Goal: Navigation & Orientation: Find specific page/section

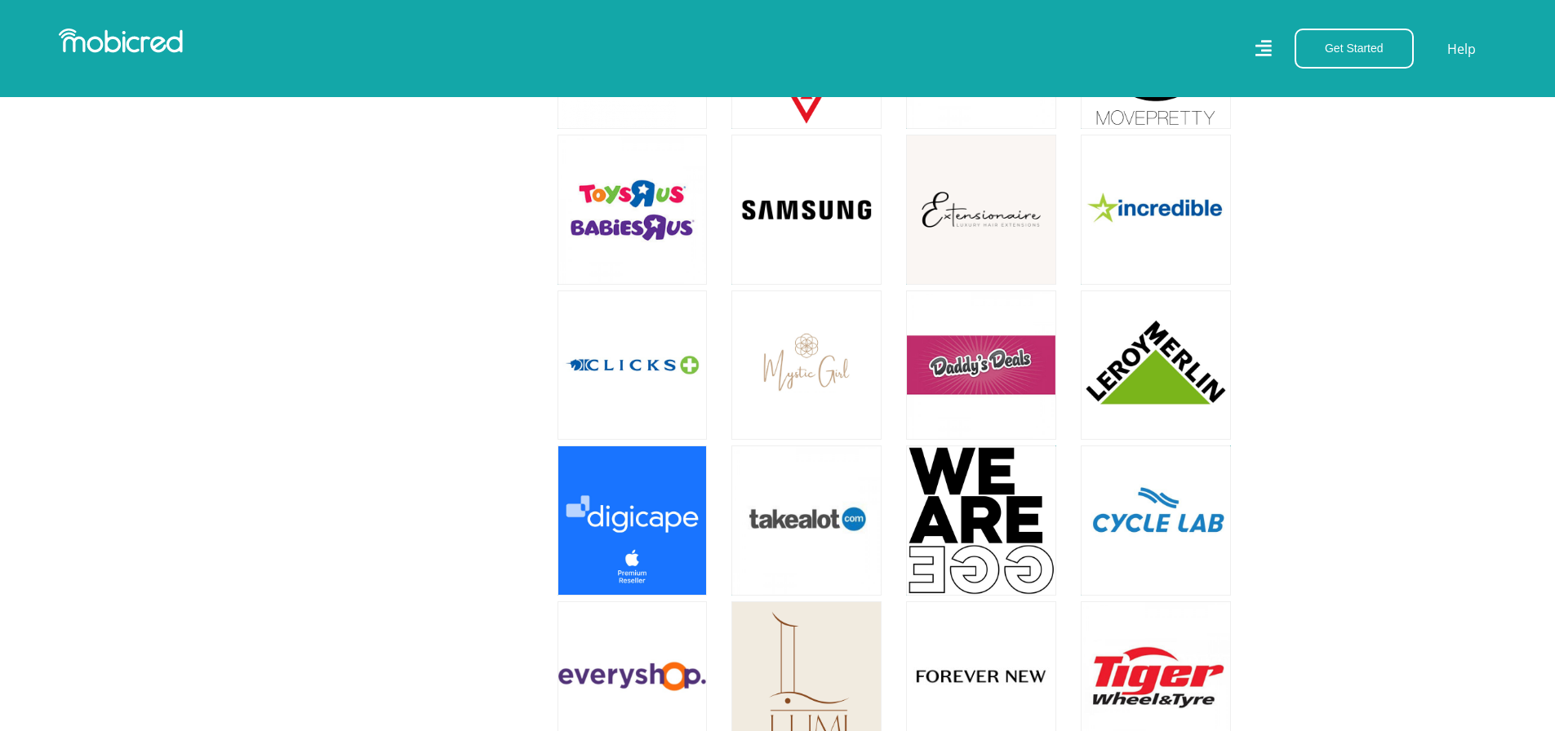
scroll to position [1714, 0]
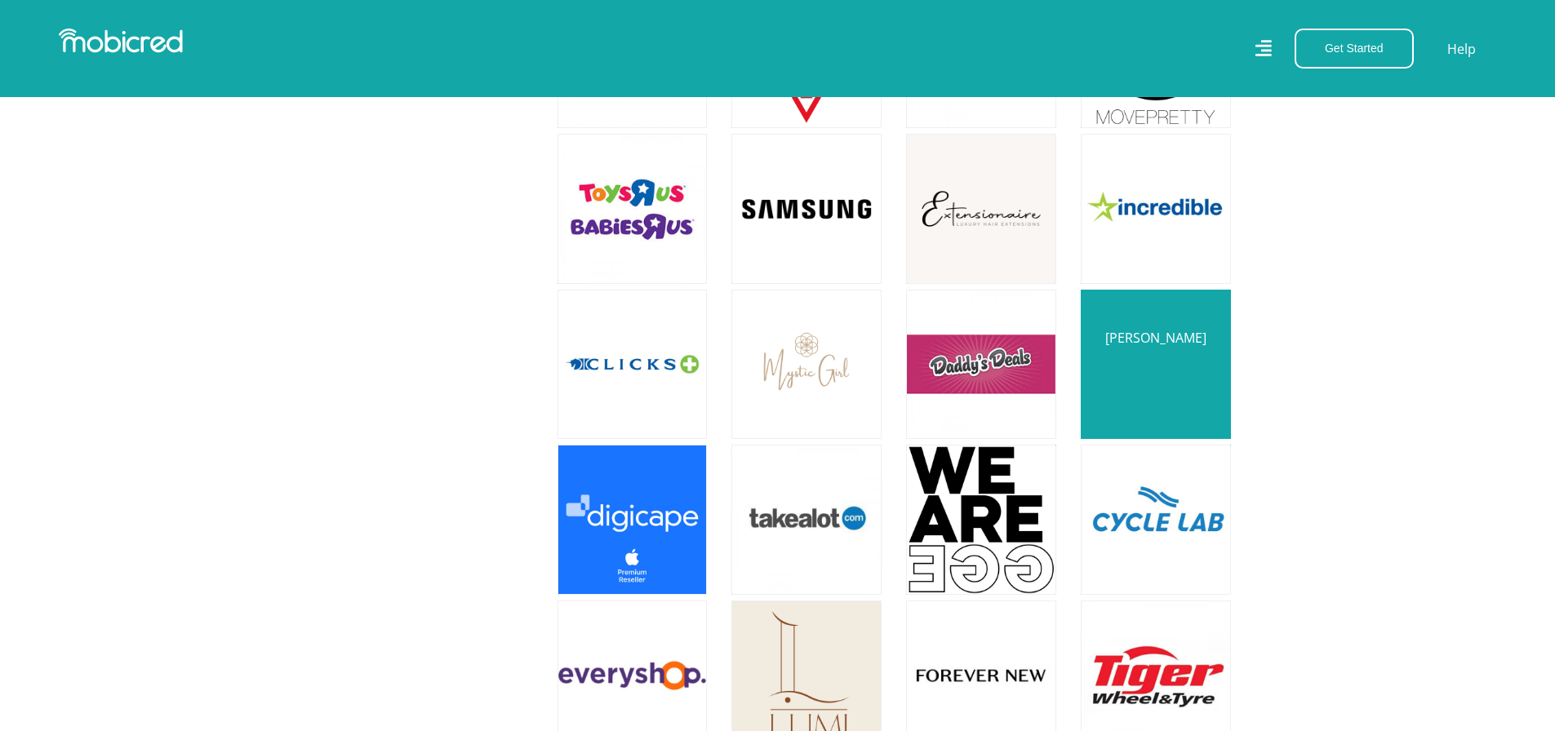
click at [1149, 324] on link at bounding box center [1155, 365] width 176 height 176
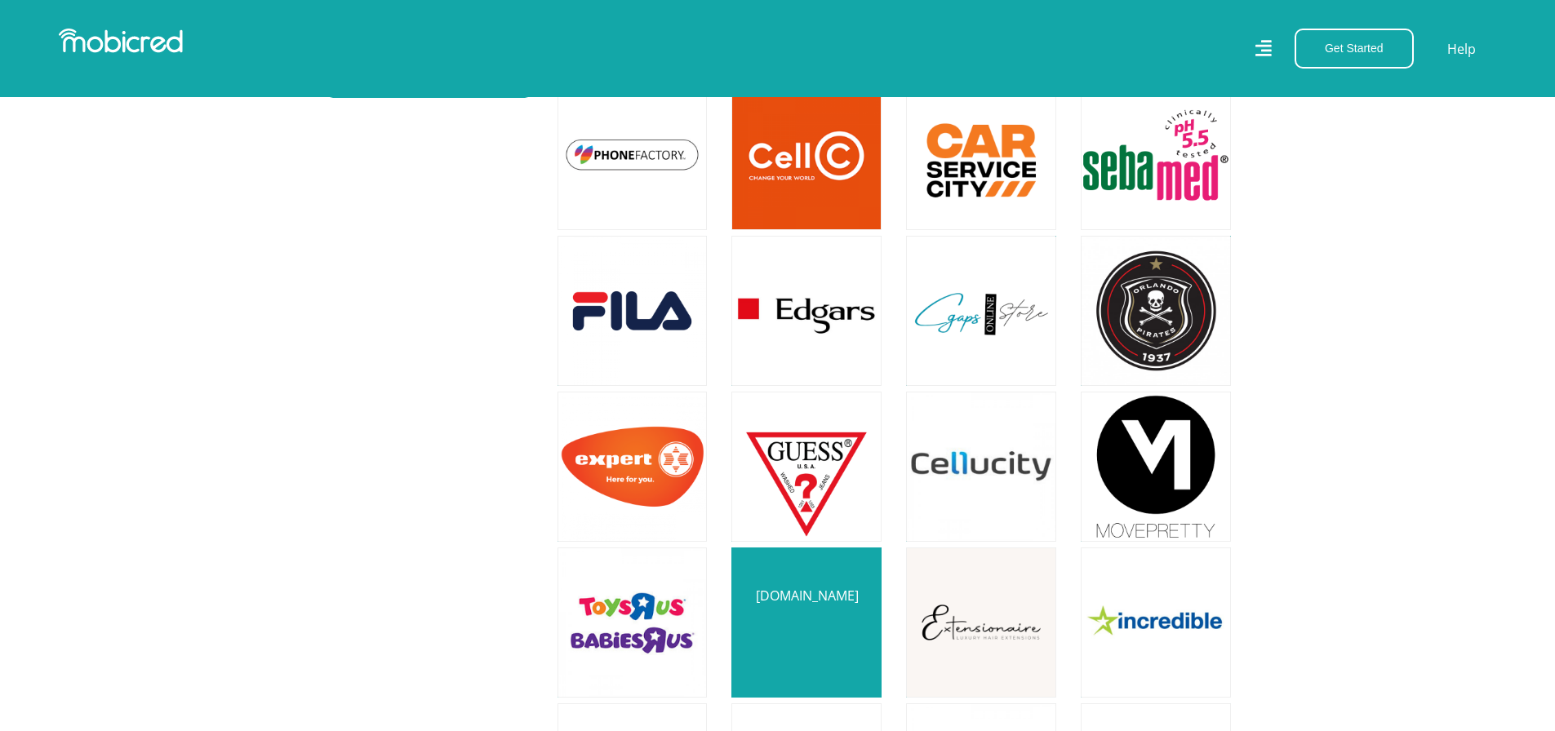
scroll to position [1143, 0]
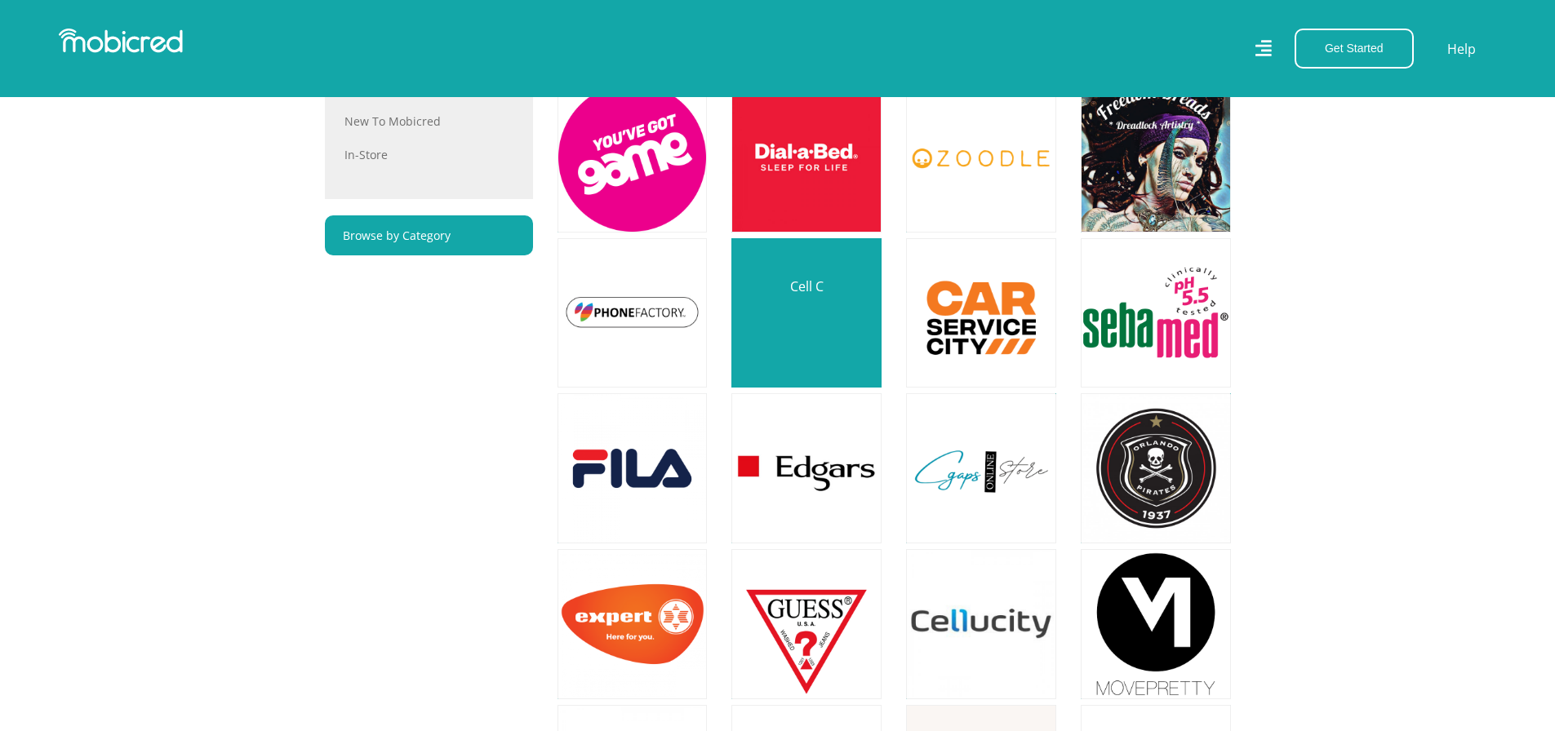
click at [795, 304] on link at bounding box center [806, 313] width 176 height 176
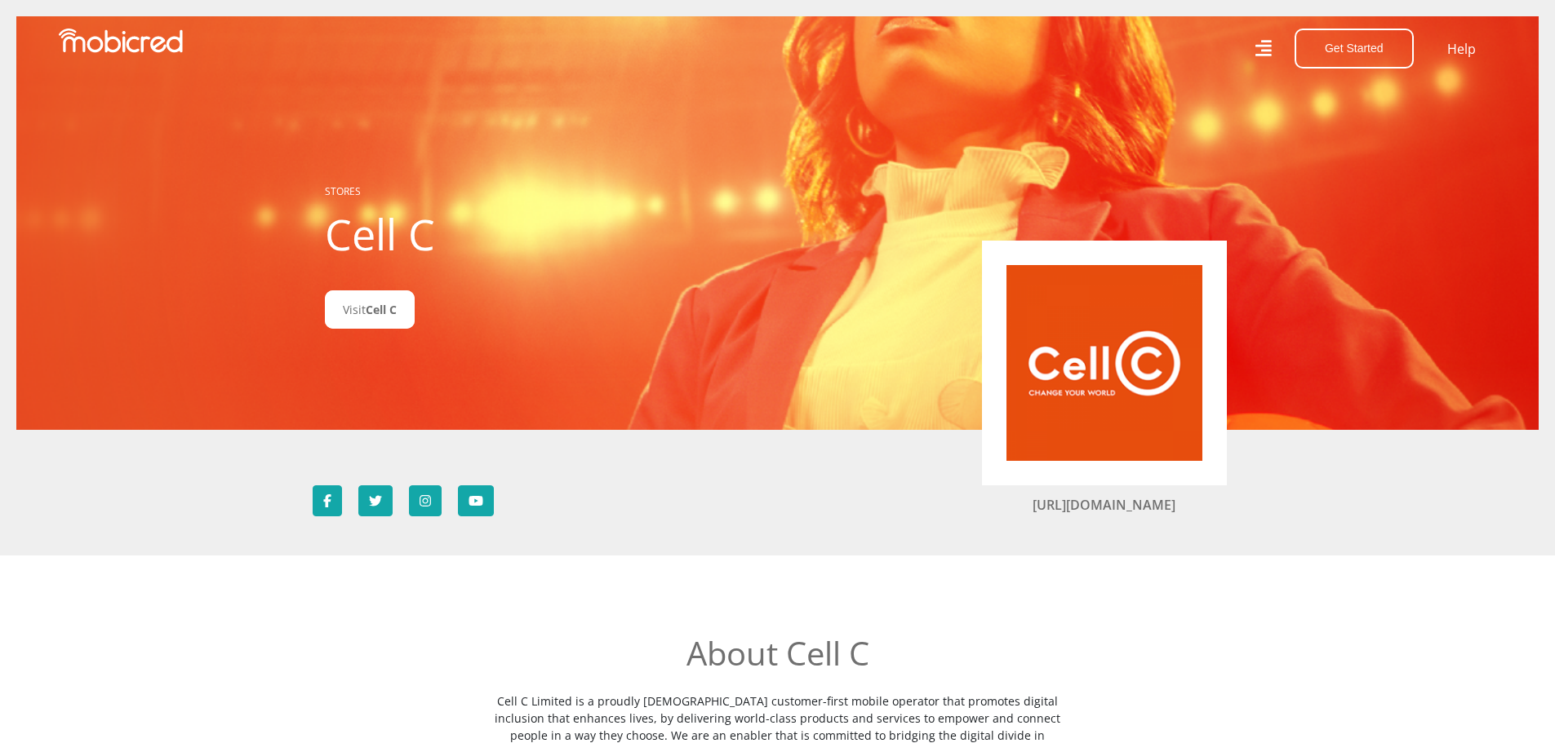
click at [1039, 393] on img at bounding box center [1104, 363] width 196 height 196
